Goal: Transaction & Acquisition: Download file/media

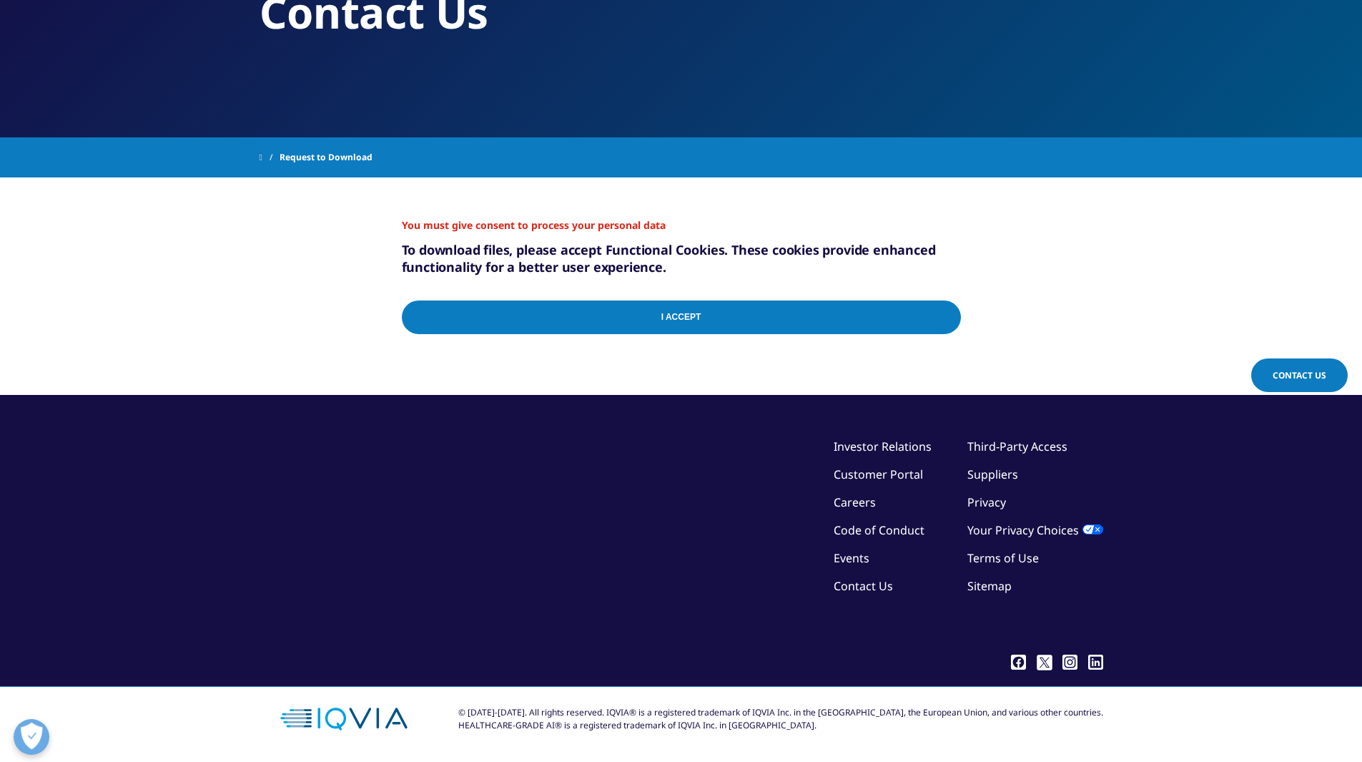
click at [937, 321] on input "I Accept" at bounding box center [681, 317] width 559 height 34
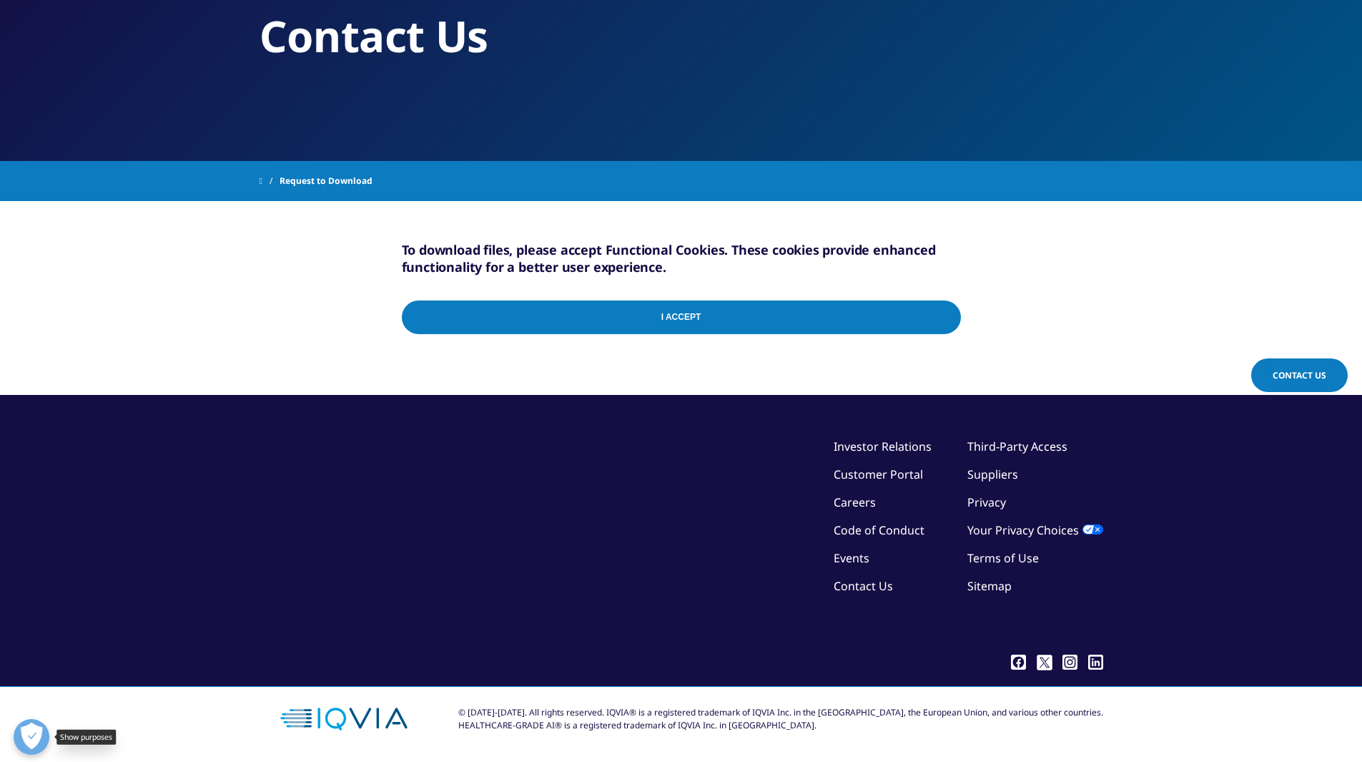
click at [39, 732] on button "Open Preferences" at bounding box center [32, 737] width 36 height 36
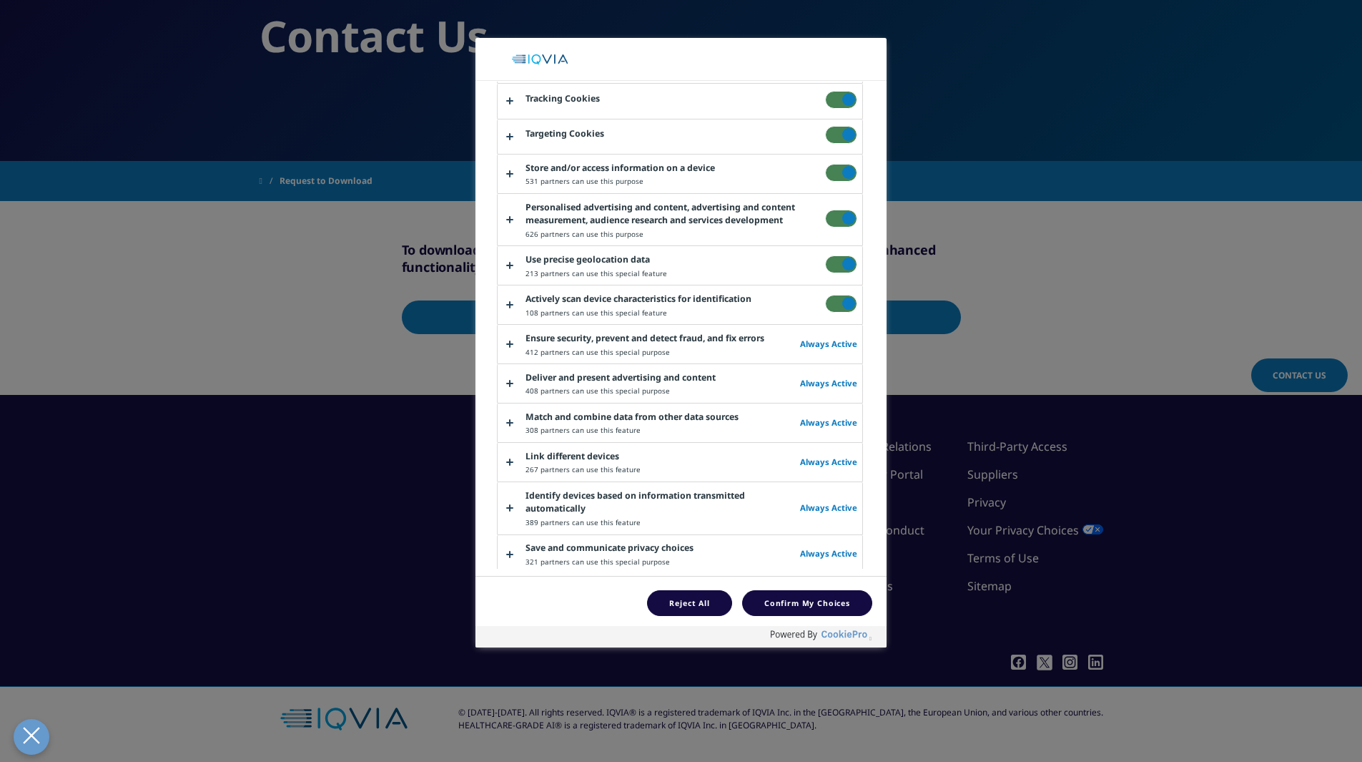
scroll to position [316, 0]
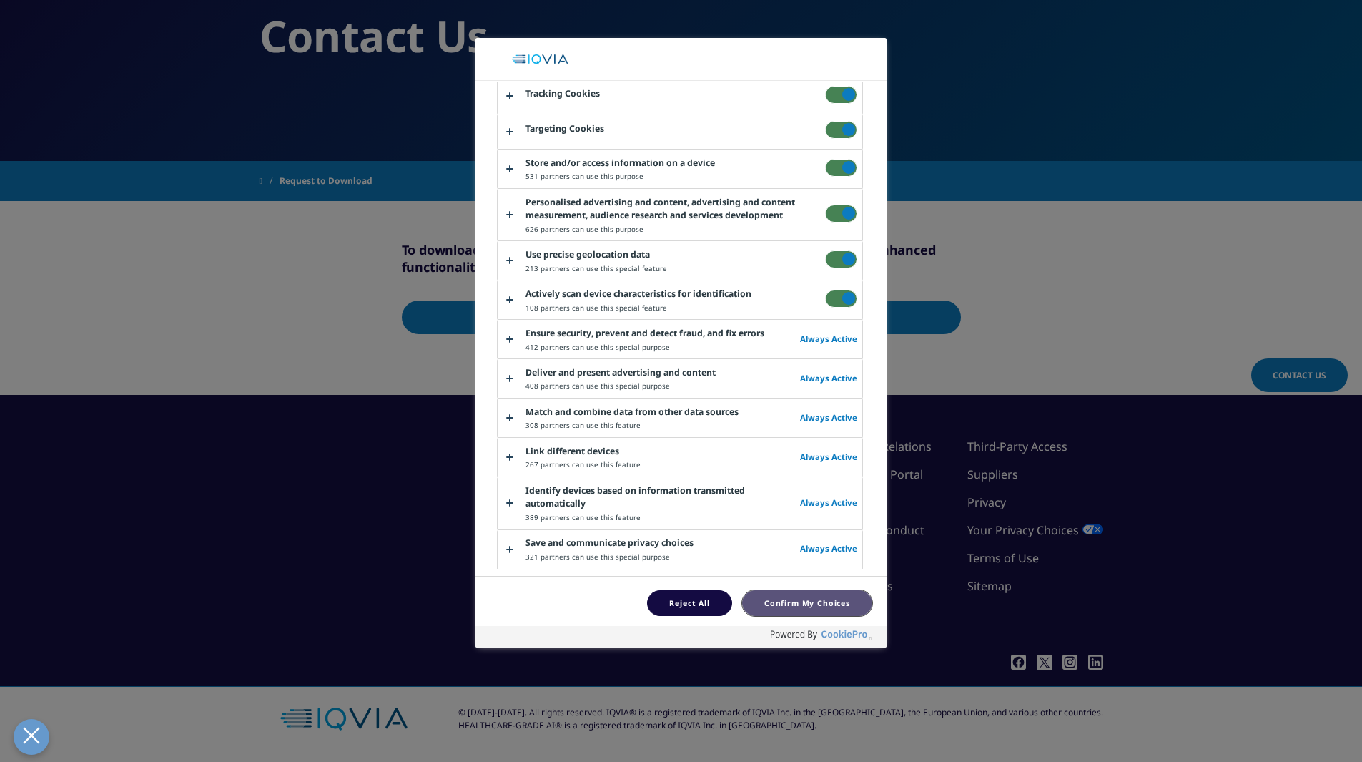
click at [809, 602] on button "Confirm My Choices" at bounding box center [807, 603] width 130 height 26
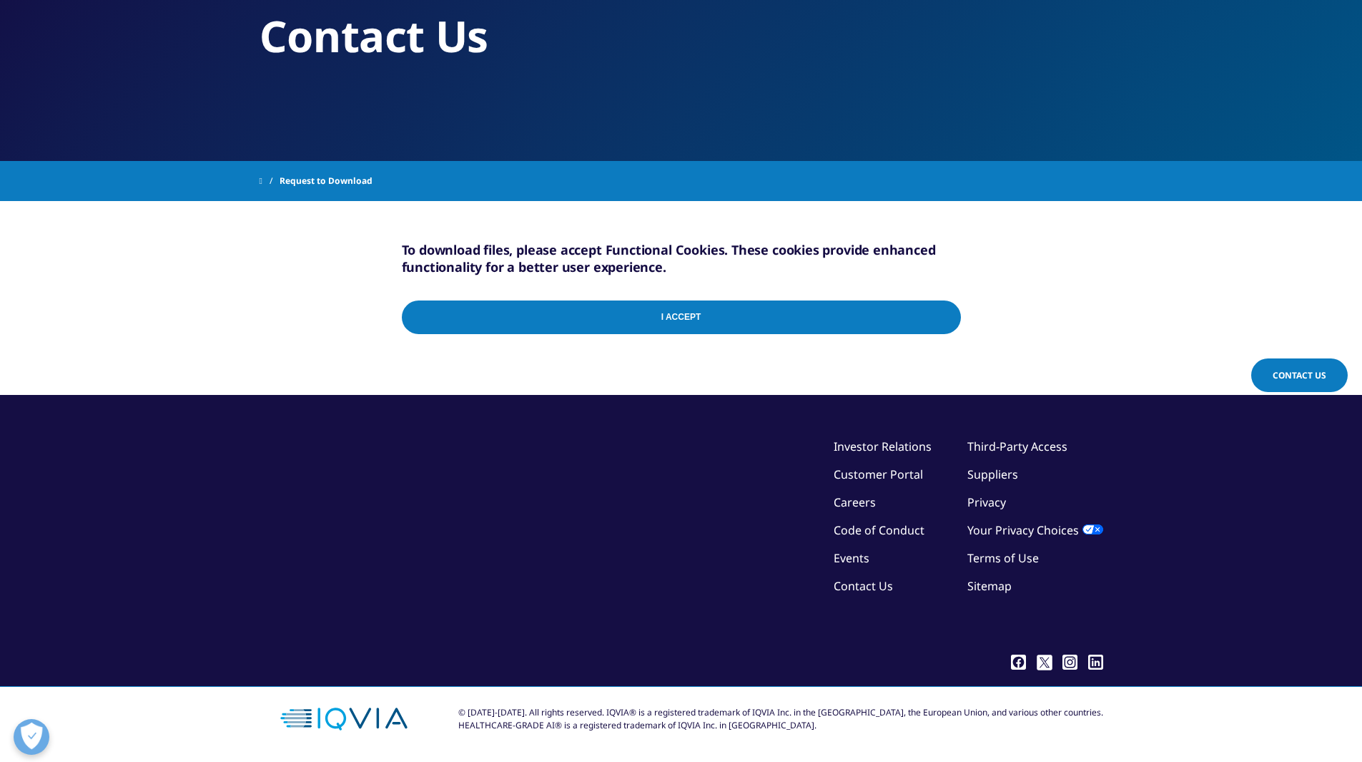
click at [635, 263] on h5 "To download files, please accept Functional Cookies. These cookies provide enha…" at bounding box center [681, 258] width 559 height 34
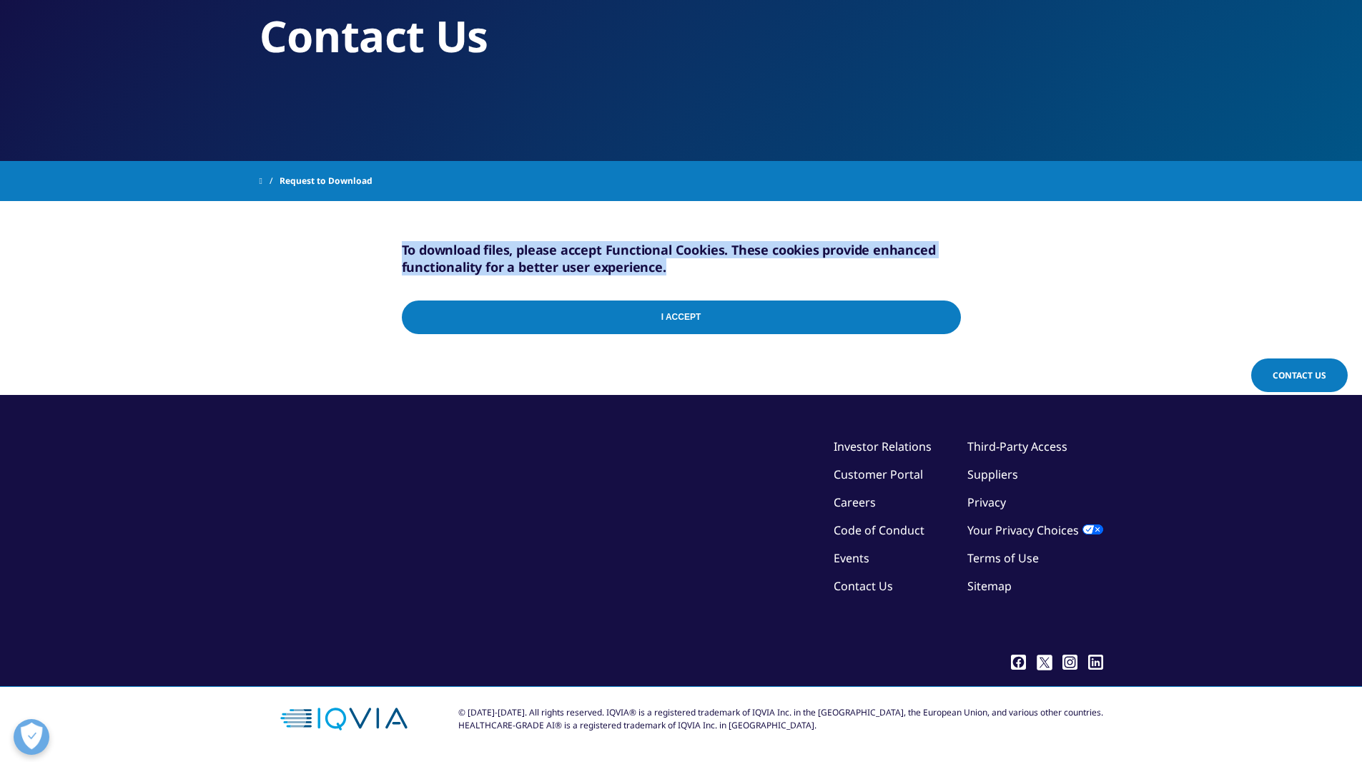
click at [635, 263] on h5 "To download files, please accept Functional Cookies. These cookies provide enha…" at bounding box center [681, 258] width 559 height 34
copy form "To download files, please accept Functional Cookies. These cookies provide enha…"
